Goal: Information Seeking & Learning: Learn about a topic

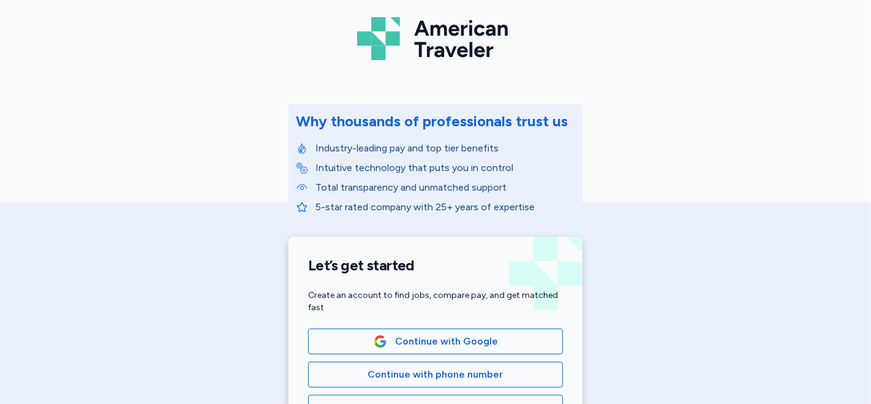
scroll to position [204, 0]
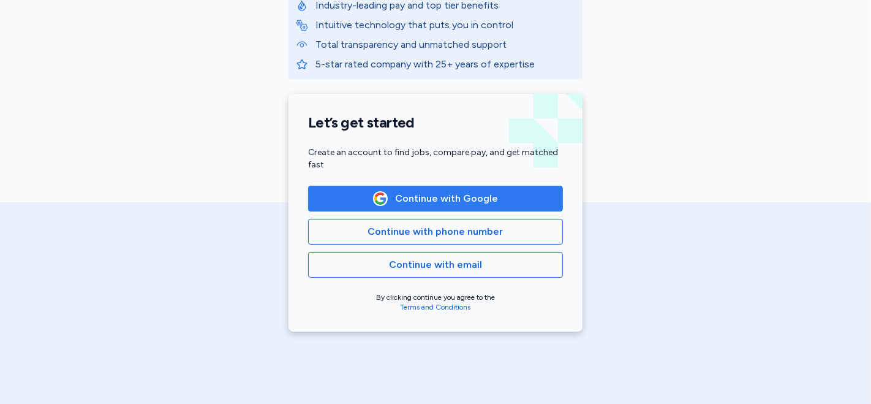
click at [395, 193] on span "Continue with Google" at bounding box center [446, 198] width 103 height 15
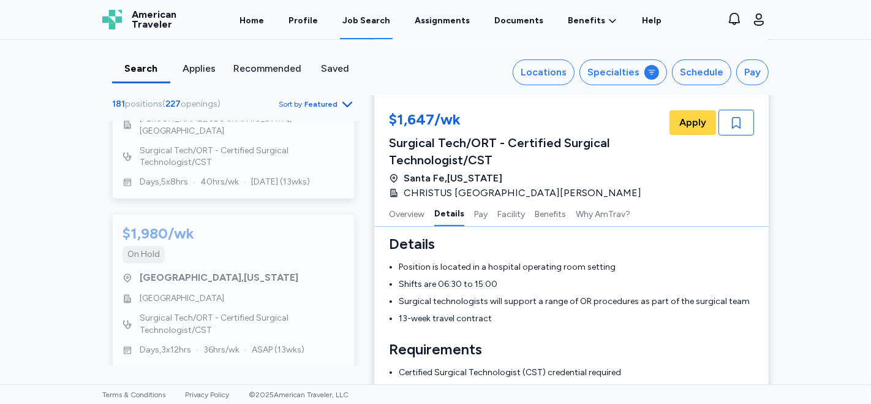
scroll to position [1854, 0]
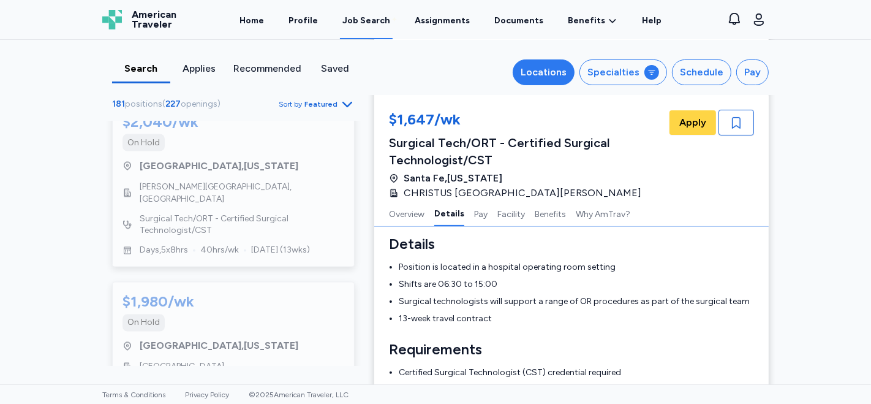
click at [553, 61] on button "Locations" at bounding box center [544, 72] width 62 height 26
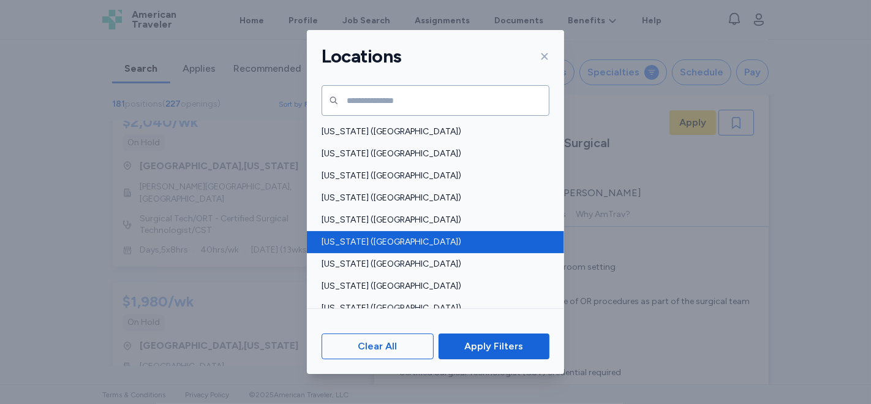
click at [383, 239] on span "[US_STATE] ([GEOGRAPHIC_DATA])" at bounding box center [432, 242] width 221 height 12
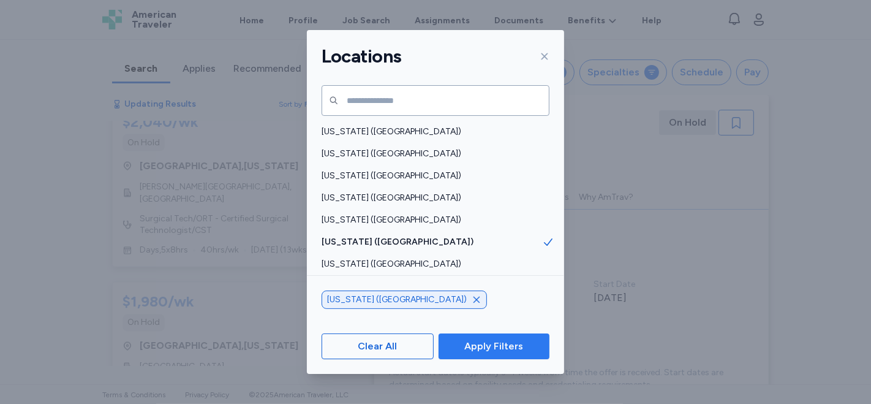
click at [494, 347] on span "Apply Filters" at bounding box center [493, 346] width 59 height 15
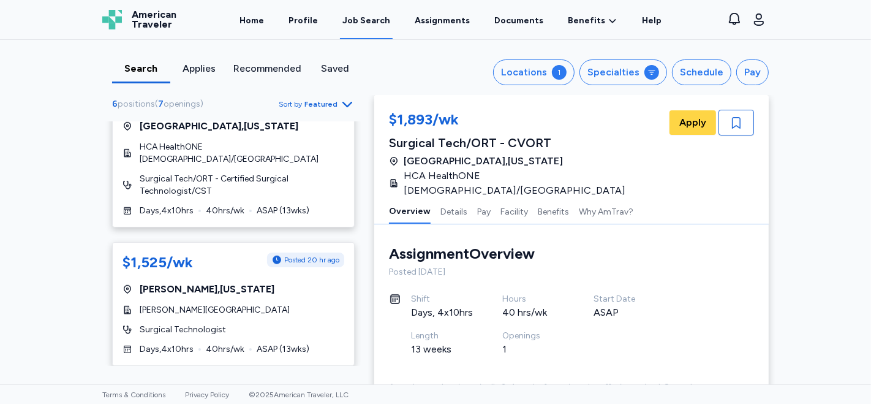
scroll to position [1, 0]
click at [312, 181] on span "Surgical Tech/ORT - Certified Surgical Technologist/CST" at bounding box center [242, 185] width 205 height 25
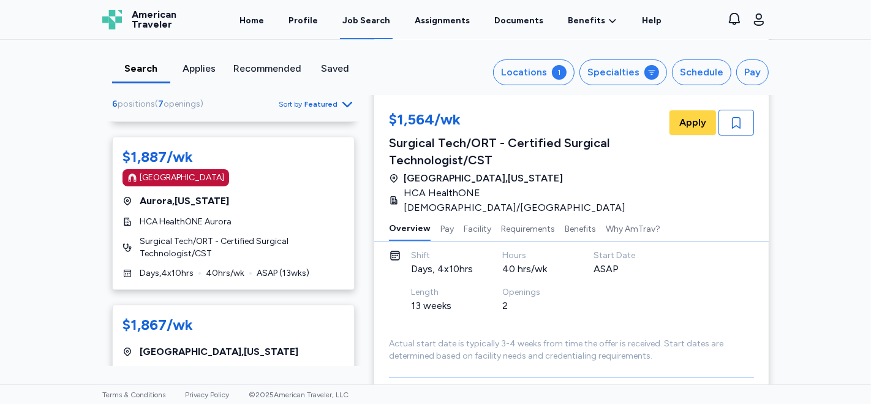
scroll to position [118, 0]
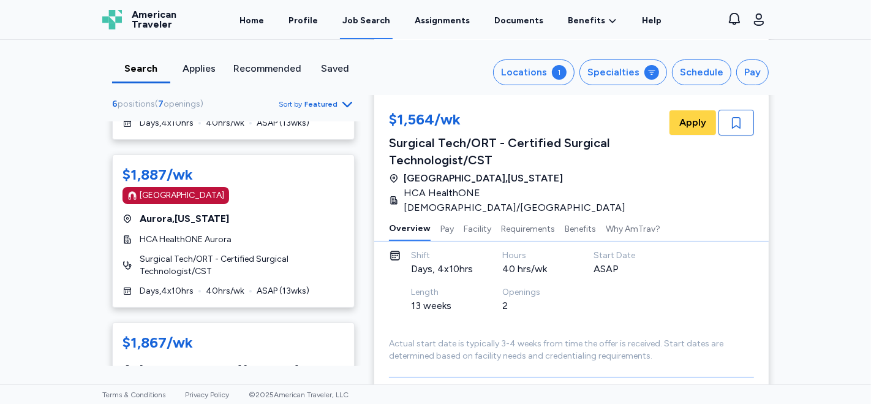
click at [437, 249] on div "Shift" at bounding box center [442, 255] width 62 height 12
click at [217, 248] on div "$1,887/wk Magnet Hospital Aurora , Colorado HCA HealthONE Aurora Surgical Tech/…" at bounding box center [233, 230] width 243 height 153
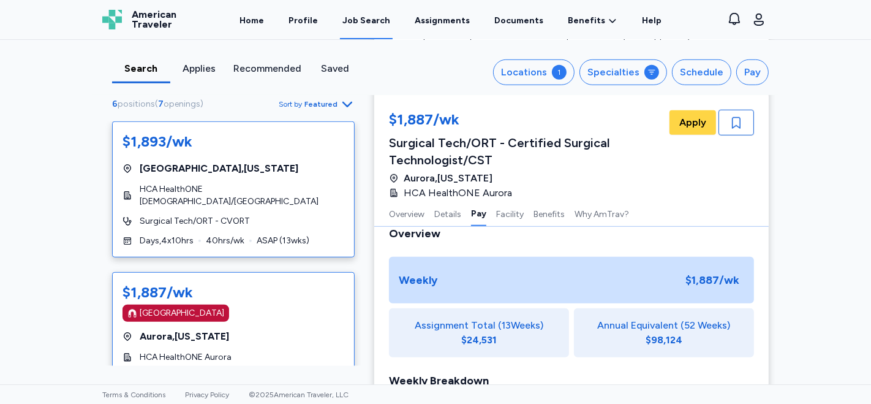
scroll to position [681, 0]
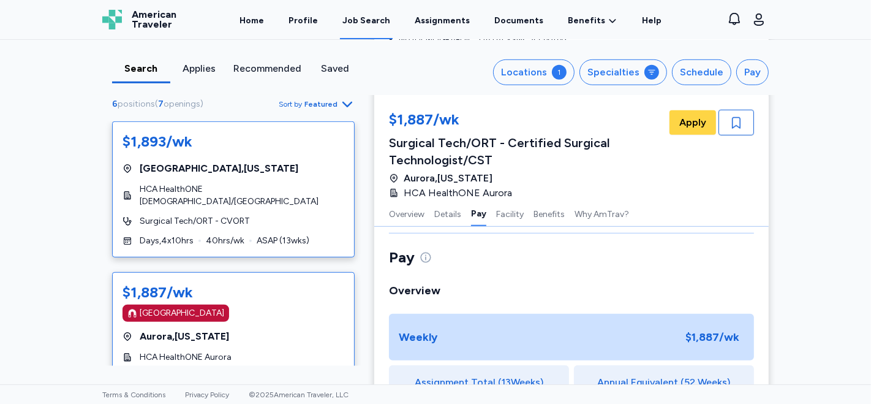
click at [227, 199] on span "HCA HealthONE Presbyterian/St. Luke's Medical Center" at bounding box center [242, 195] width 205 height 25
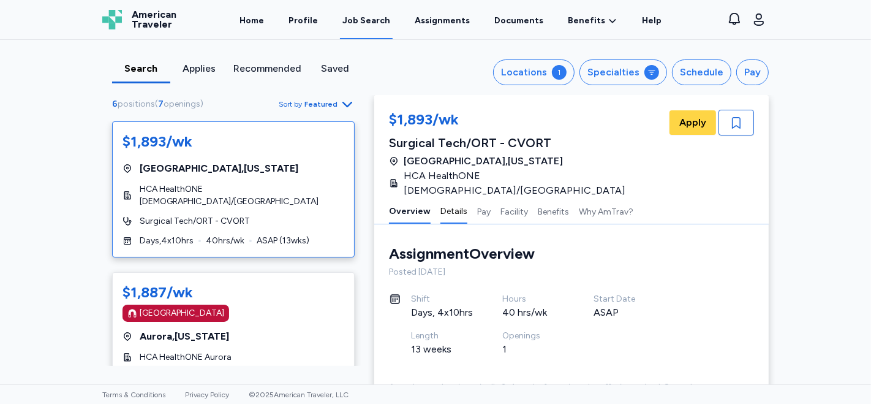
click at [442, 203] on button "Details" at bounding box center [453, 211] width 27 height 26
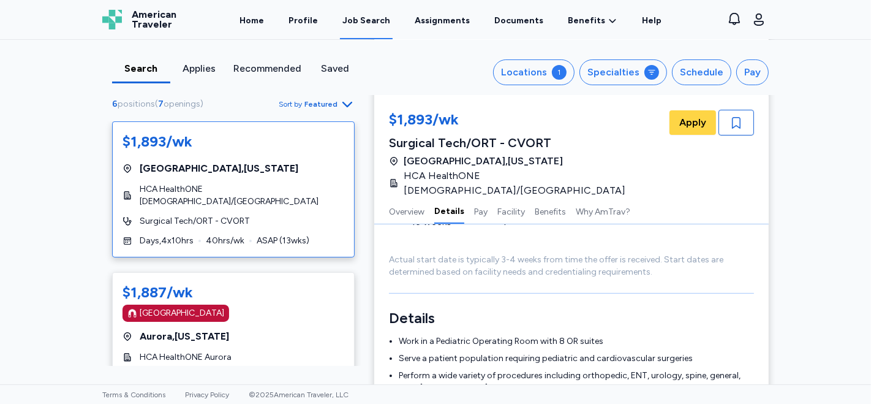
scroll to position [192, 0]
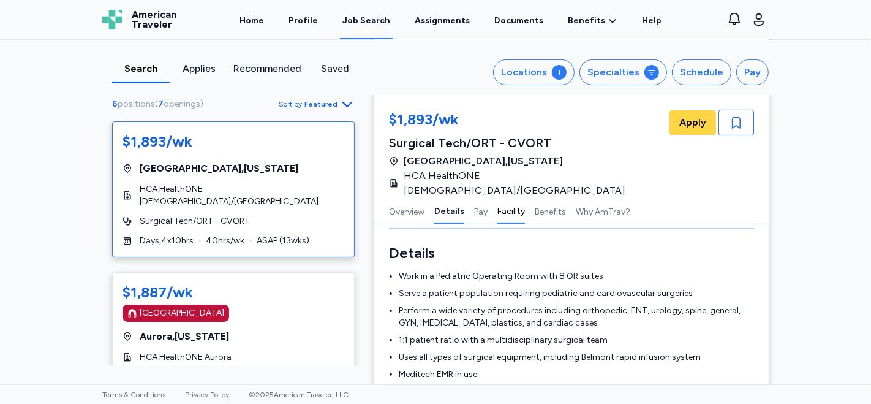
click at [501, 198] on button "Facility" at bounding box center [511, 211] width 28 height 26
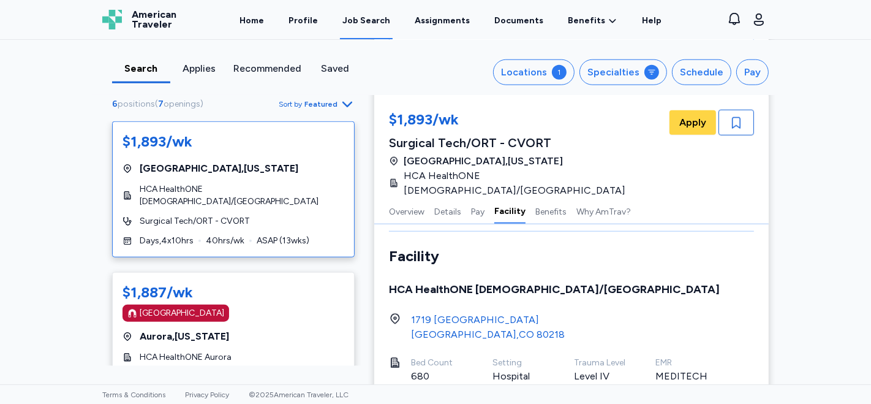
scroll to position [1127, 0]
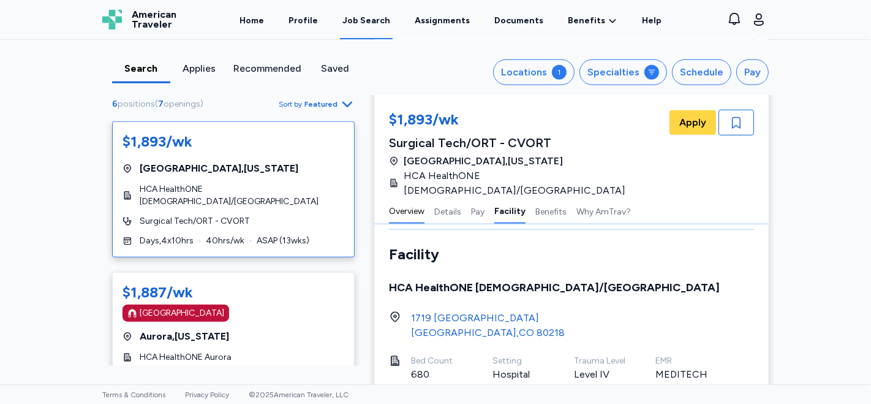
click at [413, 198] on button "Overview" at bounding box center [407, 211] width 36 height 26
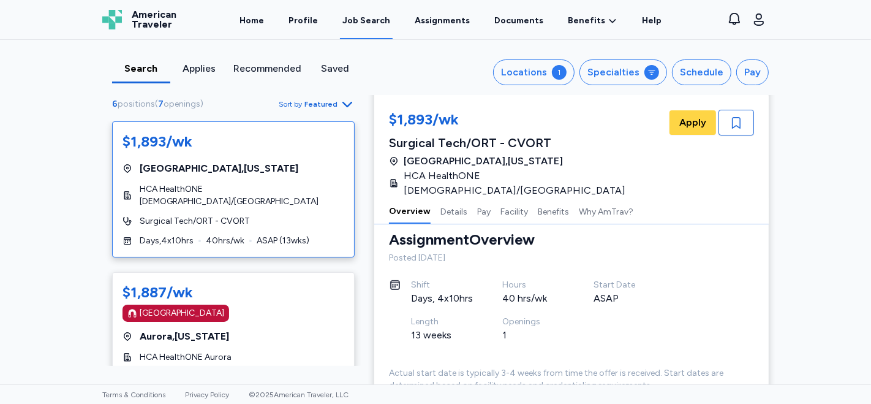
scroll to position [1, 0]
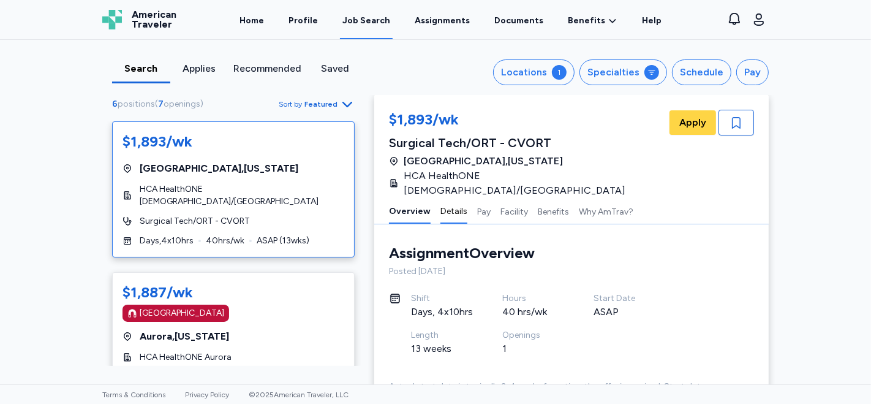
click at [450, 198] on button "Details" at bounding box center [453, 211] width 27 height 26
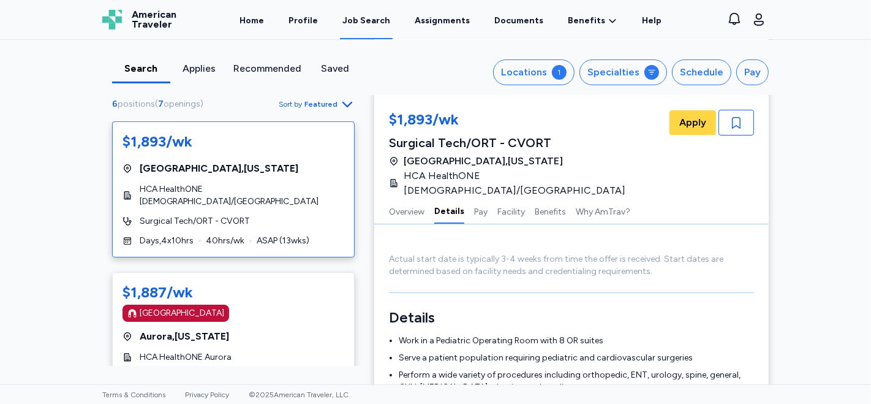
scroll to position [192, 0]
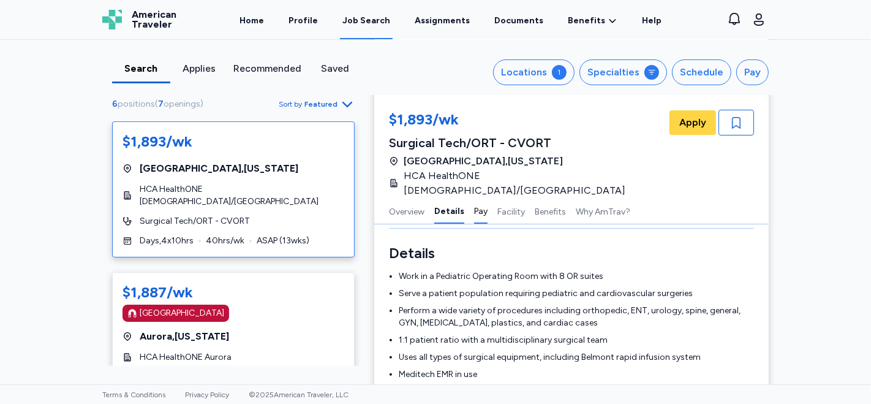
click at [474, 203] on button "Pay" at bounding box center [480, 211] width 13 height 26
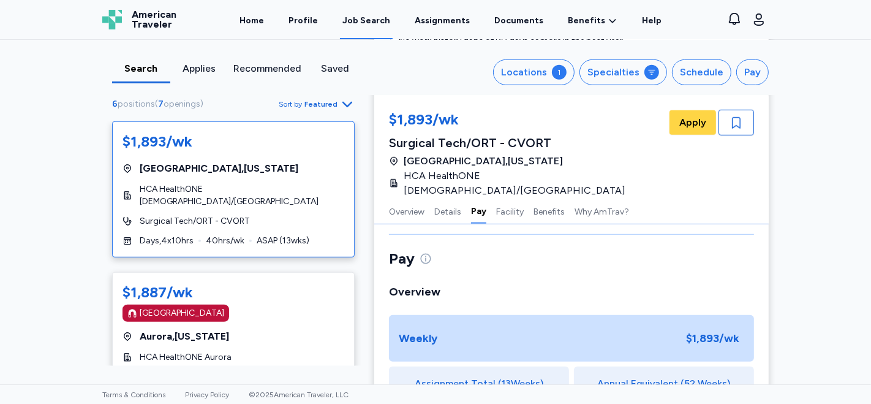
scroll to position [705, 0]
